Goal: Information Seeking & Learning: Learn about a topic

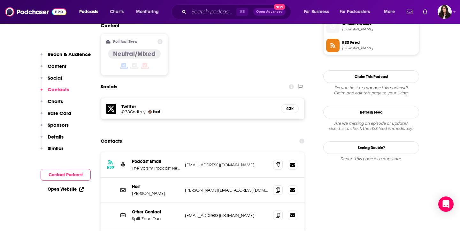
scroll to position [526, 0]
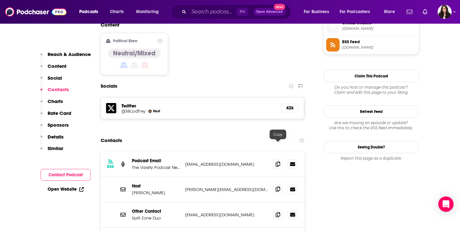
click at [275, 184] on span at bounding box center [278, 189] width 10 height 10
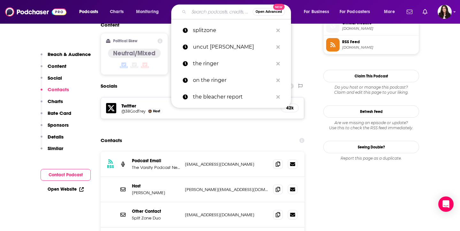
click at [218, 15] on input "Search podcasts, credits, & more..." at bounding box center [221, 12] width 64 height 10
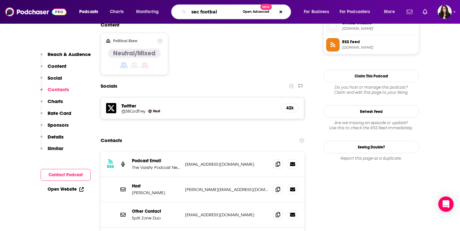
type input "sec football"
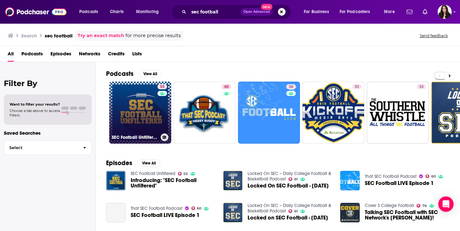
click at [140, 113] on link "55 SEC Football Unfiltered" at bounding box center [140, 112] width 62 height 62
